Goal: Task Accomplishment & Management: Use online tool/utility

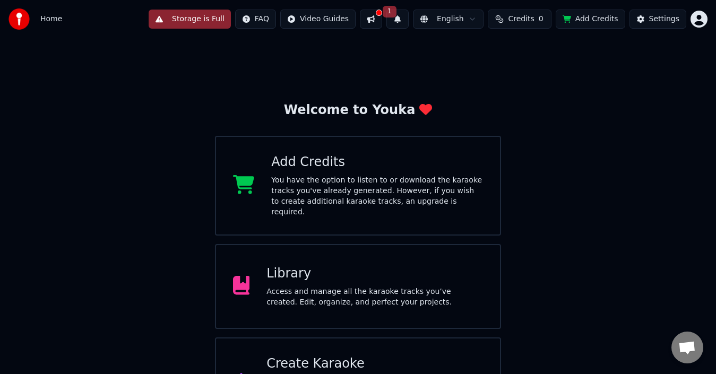
click at [209, 18] on button "Storage is Full" at bounding box center [190, 19] width 82 height 19
click at [701, 19] on html "Home Storage is Full FAQ Video Guides 1 English Credits 0 Add Credits Settings …" at bounding box center [358, 213] width 716 height 427
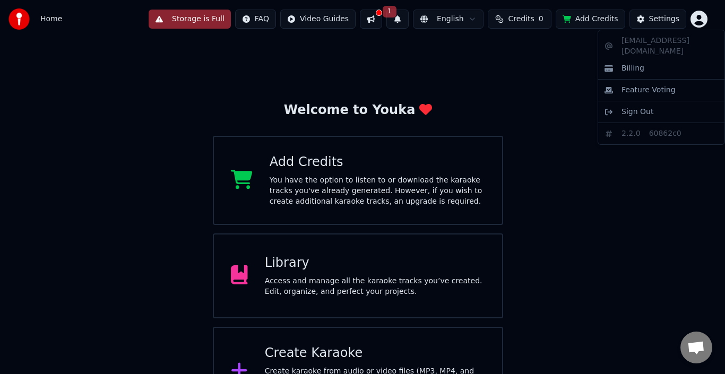
click at [223, 18] on html "Home Storage is Full FAQ Video Guides 1 English Credits 0 Add Credits Settings …" at bounding box center [362, 208] width 725 height 416
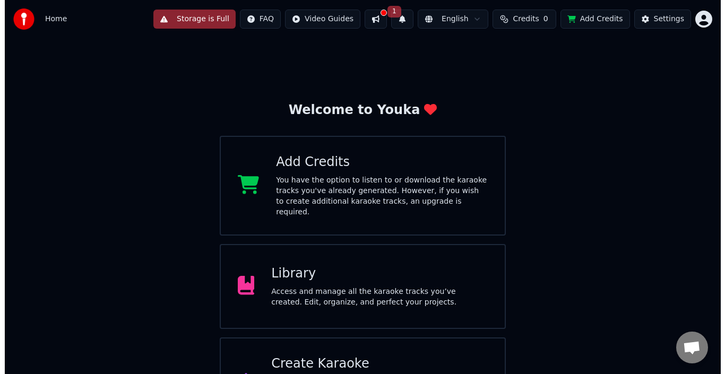
scroll to position [42, 0]
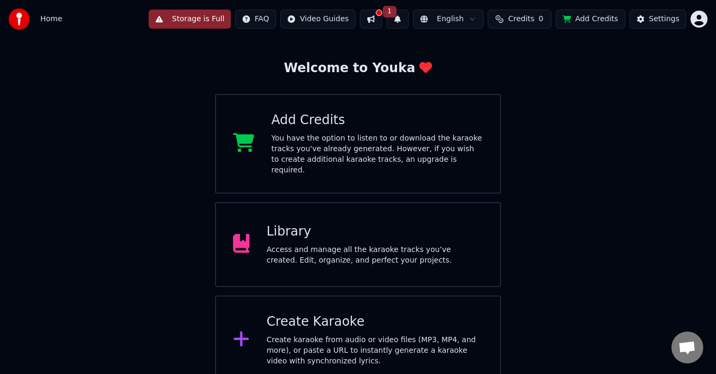
click at [295, 314] on div "Create Karaoke" at bounding box center [374, 322] width 217 height 17
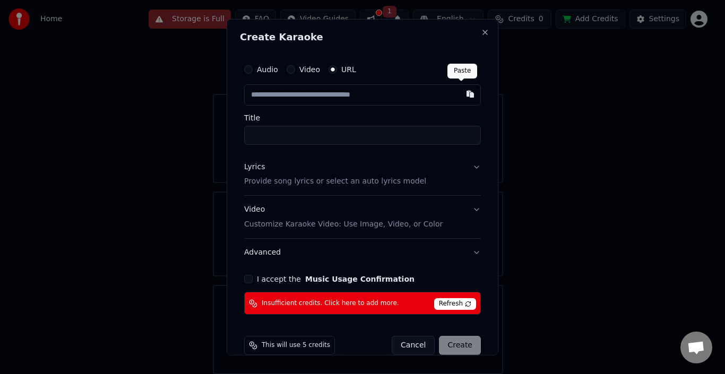
click at [462, 93] on button "button" at bounding box center [470, 93] width 21 height 19
type input "**********"
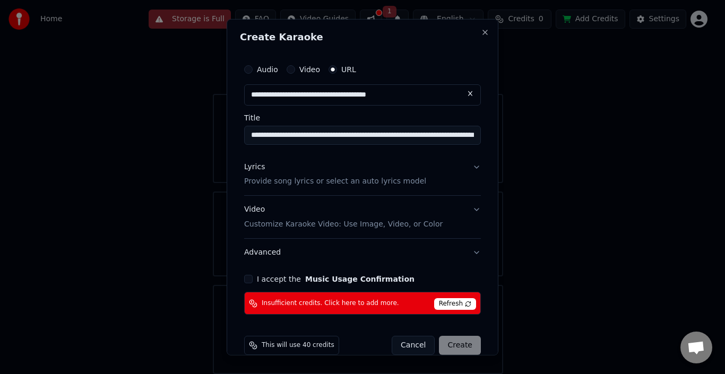
type input "**********"
click at [466, 207] on button "Video Customize Karaoke Video: Use Image, Video, or Color" at bounding box center [362, 217] width 237 height 42
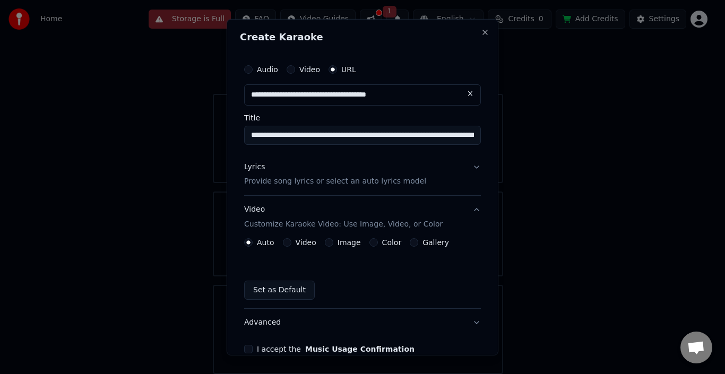
click at [471, 209] on button "Video Customize Karaoke Video: Use Image, Video, or Color" at bounding box center [362, 217] width 237 height 42
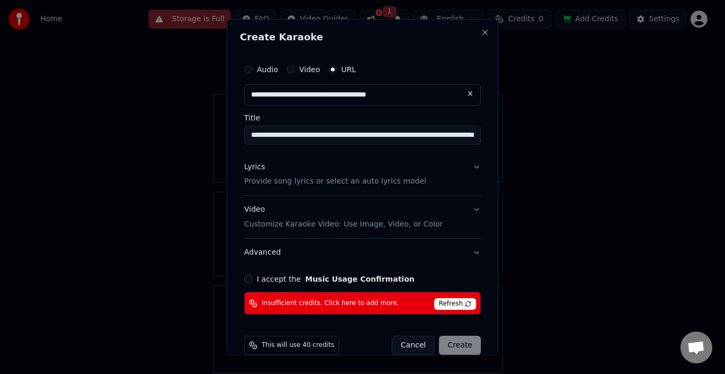
scroll to position [16, 0]
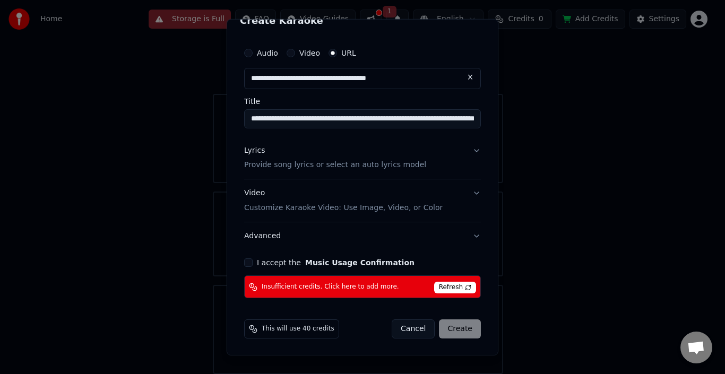
click at [463, 287] on span "Refresh" at bounding box center [455, 288] width 42 height 12
click at [247, 263] on button "I accept the Music Usage Confirmation" at bounding box center [248, 263] width 8 height 8
click at [469, 192] on button "Video Customize Karaoke Video: Use Image, Video, or Color" at bounding box center [362, 200] width 237 height 42
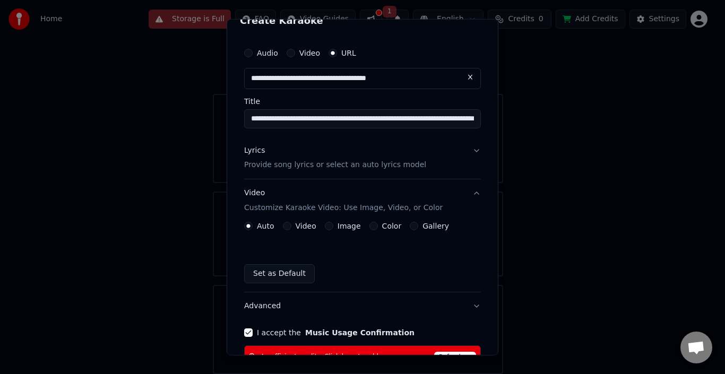
click at [469, 192] on button "Video Customize Karaoke Video: Use Image, Video, or Color" at bounding box center [362, 200] width 237 height 42
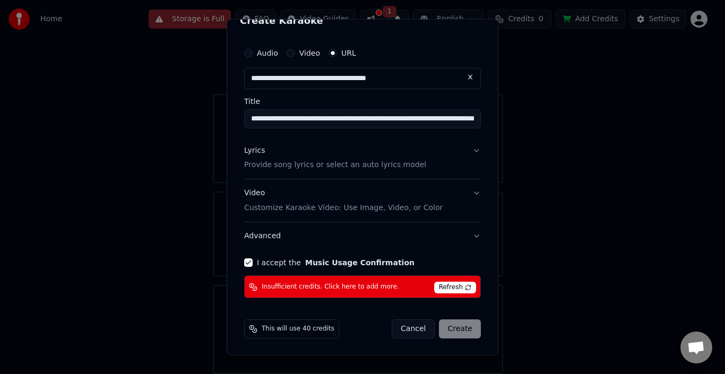
click at [457, 328] on div "Cancel Create" at bounding box center [436, 329] width 89 height 19
click at [464, 76] on button at bounding box center [470, 76] width 21 height 19
